Goal: Check status: Check status

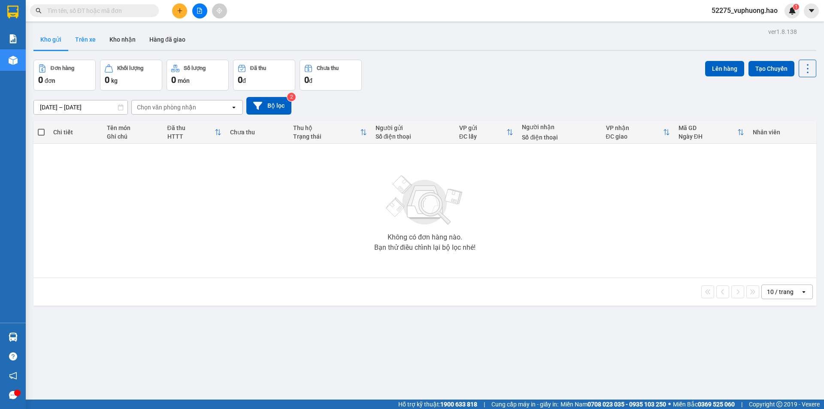
click at [81, 38] on button "Trên xe" at bounding box center [85, 39] width 34 height 21
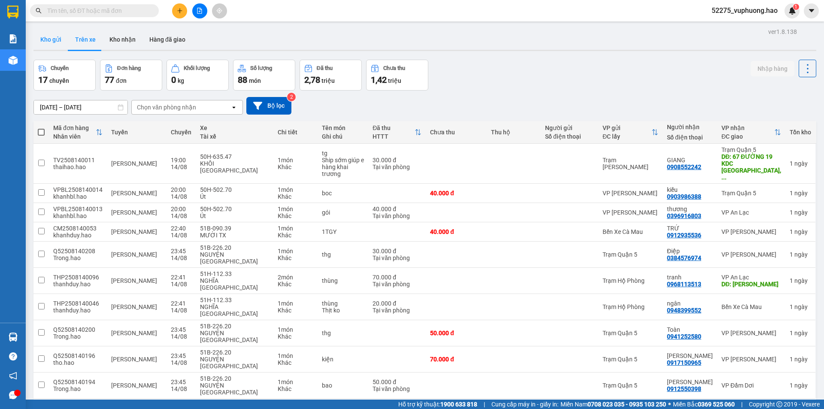
click at [49, 38] on button "Kho gửi" at bounding box center [50, 39] width 35 height 21
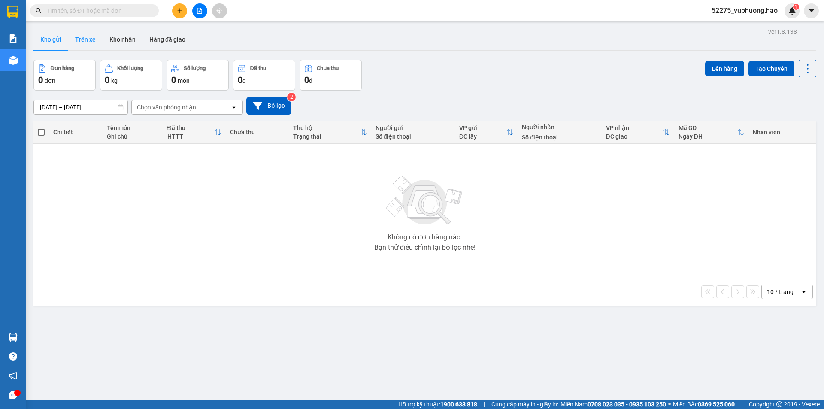
click at [84, 40] on button "Trên xe" at bounding box center [85, 39] width 34 height 21
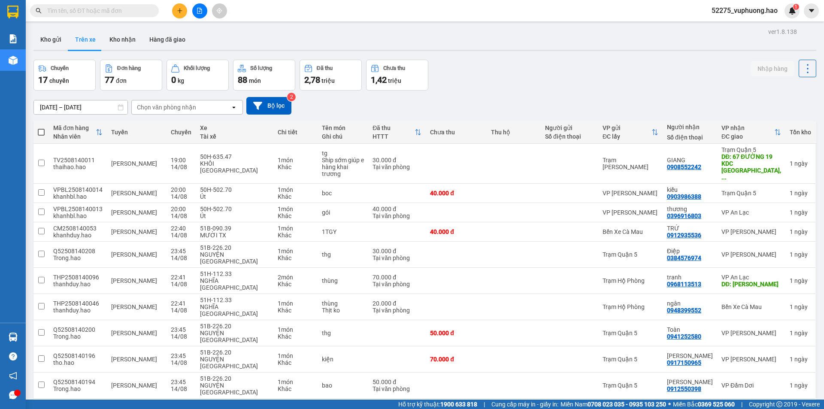
click at [230, 108] on div "Chọn văn phòng nhận" at bounding box center [181, 107] width 99 height 14
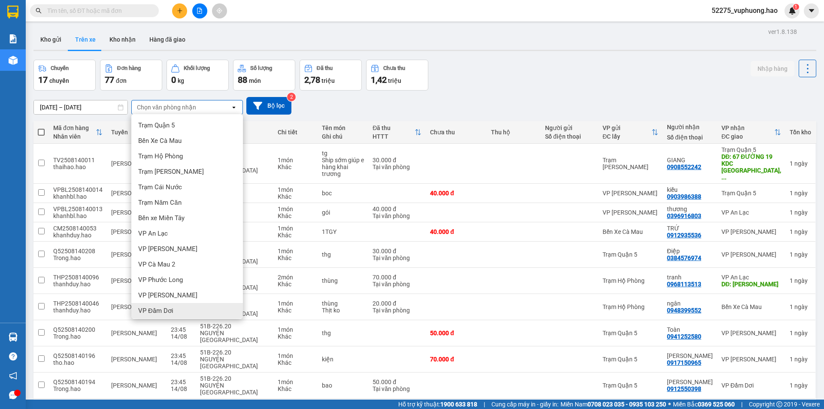
click at [176, 303] on div "VP Đầm Dơi" at bounding box center [187, 310] width 112 height 15
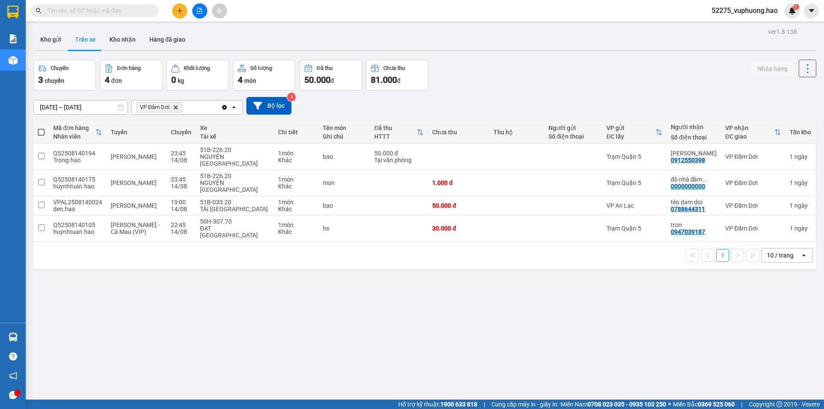
click at [173, 107] on icon "Delete" at bounding box center [175, 107] width 5 height 5
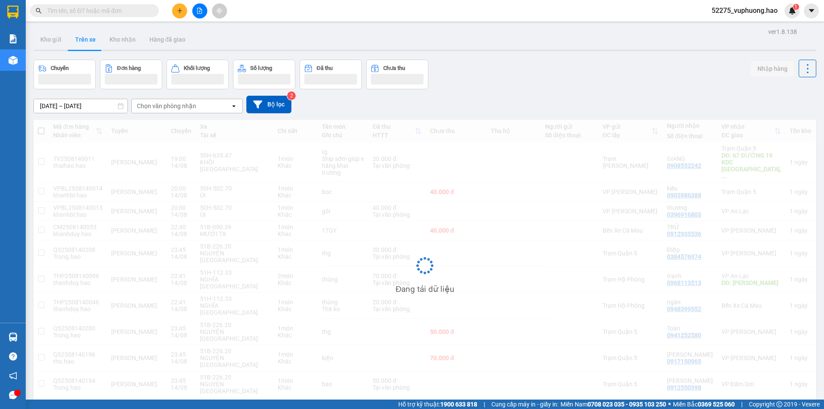
click at [224, 109] on div "Chọn văn phòng nhận" at bounding box center [181, 106] width 99 height 14
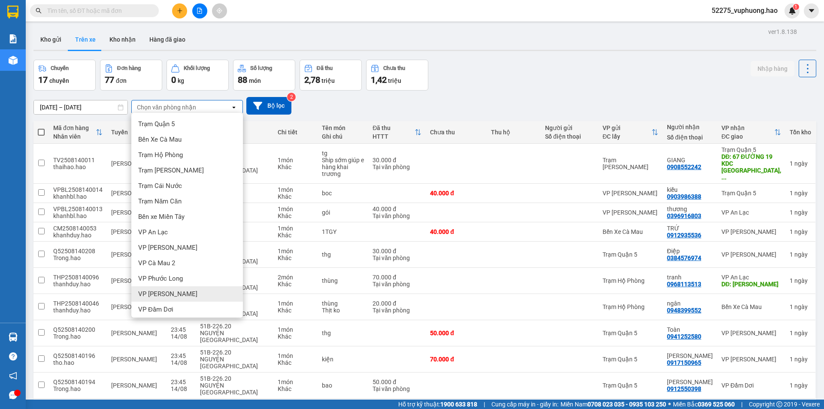
click at [181, 292] on div "VP [PERSON_NAME]" at bounding box center [187, 293] width 112 height 15
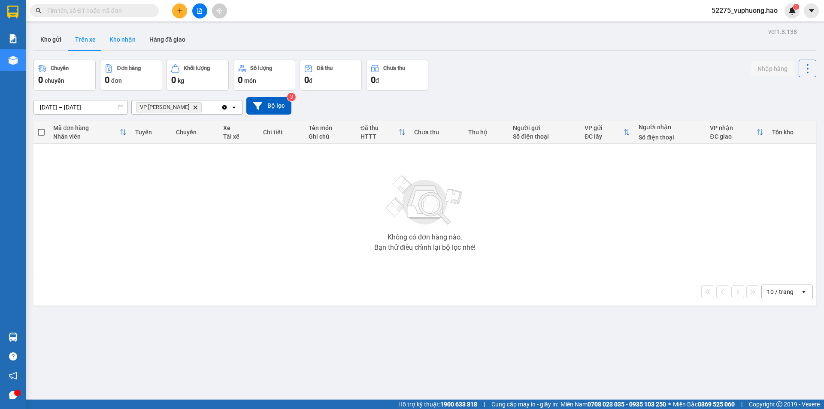
click at [121, 33] on button "Kho nhận" at bounding box center [123, 39] width 40 height 21
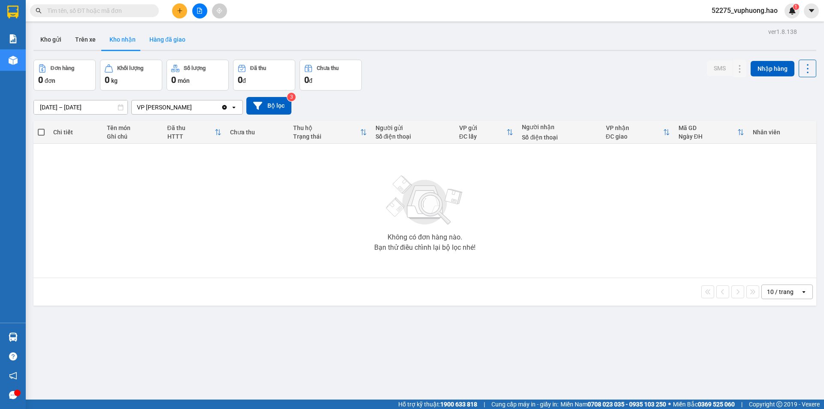
click at [182, 43] on button "Hàng đã giao" at bounding box center [167, 39] width 50 height 21
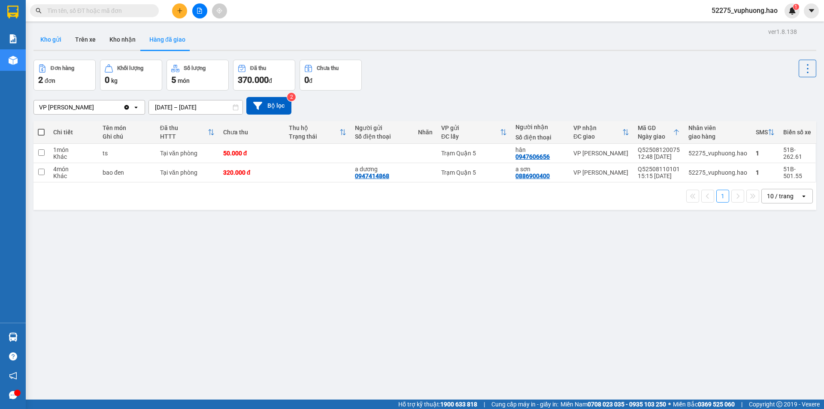
click at [42, 39] on button "Kho gửi" at bounding box center [50, 39] width 35 height 21
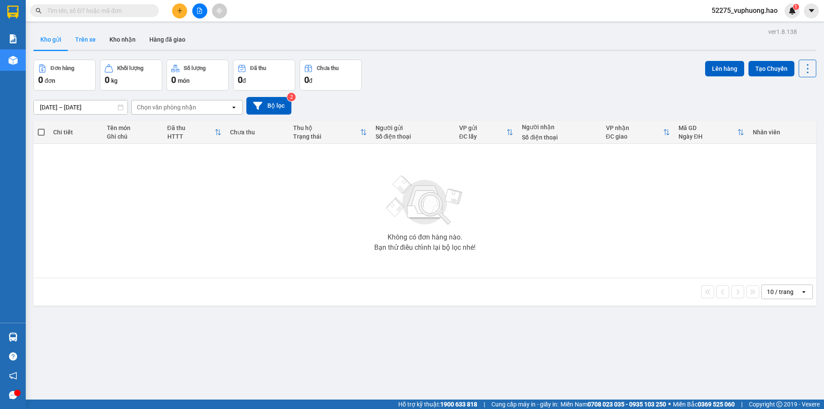
click at [94, 36] on button "Trên xe" at bounding box center [85, 39] width 34 height 21
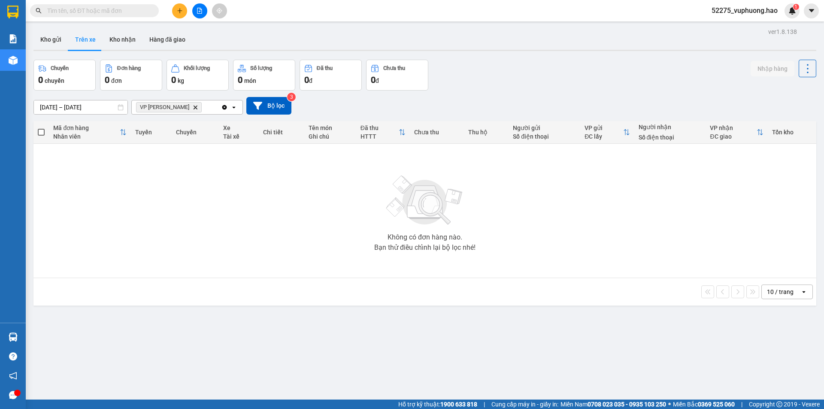
click at [94, 9] on input "text" at bounding box center [97, 10] width 101 height 9
click at [86, 9] on input "text" at bounding box center [97, 10] width 101 height 9
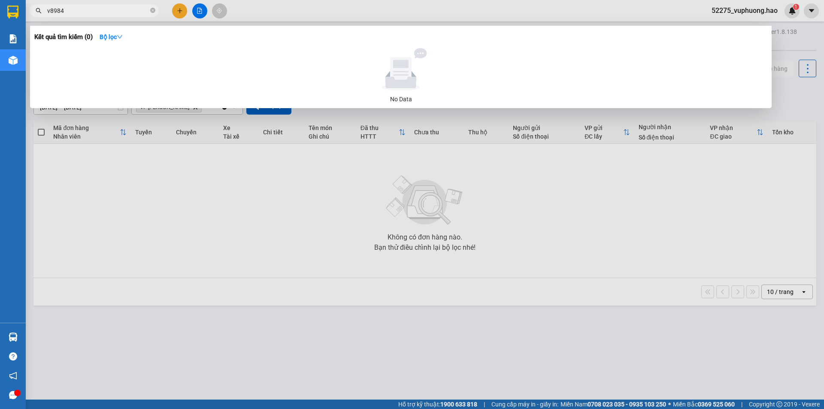
click at [49, 13] on input "v8984" at bounding box center [97, 10] width 101 height 9
type input "8984"
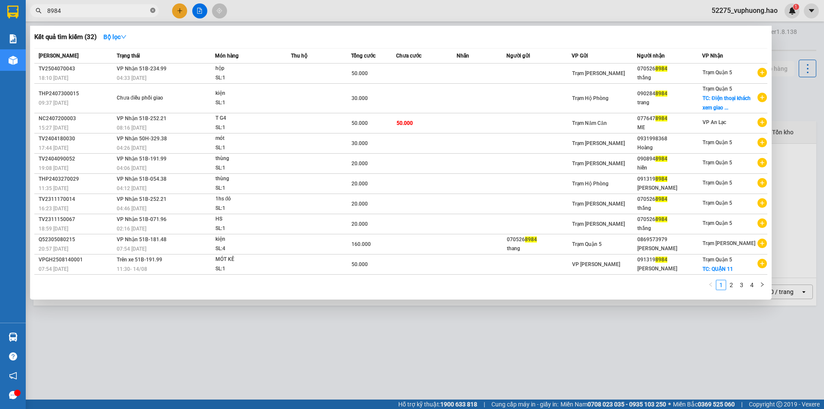
click at [154, 13] on icon "close-circle" at bounding box center [152, 10] width 5 height 5
